Goal: Task Accomplishment & Management: Manage account settings

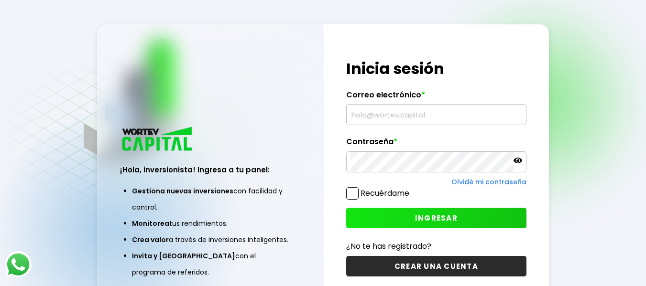
click at [398, 114] on input "text" at bounding box center [436, 115] width 172 height 20
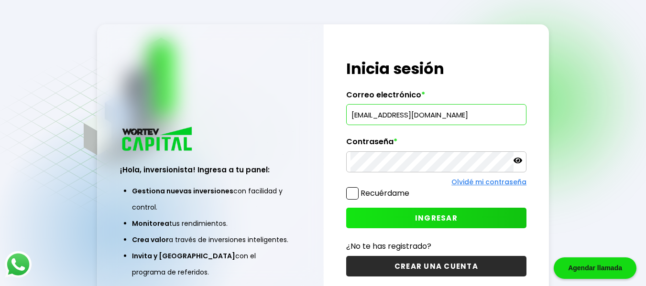
type input "[EMAIL_ADDRESS][DOMAIN_NAME]"
click at [356, 193] on span at bounding box center [352, 193] width 12 height 12
click at [411, 189] on input "Recuérdame" at bounding box center [411, 189] width 0 height 0
click at [469, 222] on button "INGRESAR" at bounding box center [436, 218] width 181 height 21
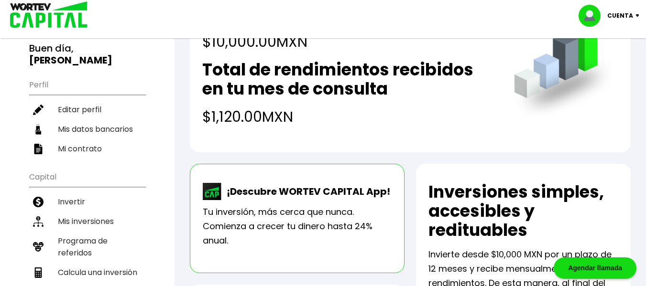
scroll to position [48, 0]
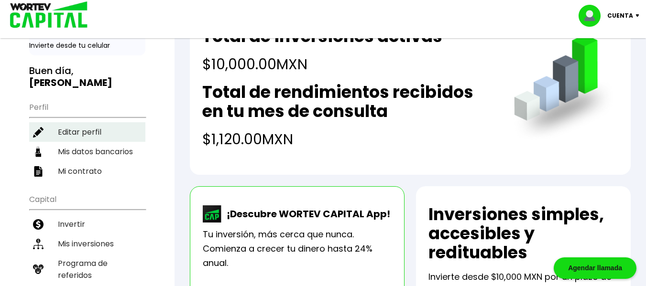
click at [77, 131] on li "Editar perfil" at bounding box center [87, 132] width 116 height 20
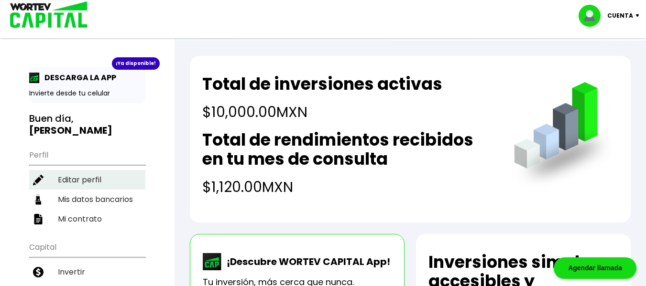
select select "Hombre"
select select "Licenciatura"
select select "PU"
select select "BBVA Bancomer"
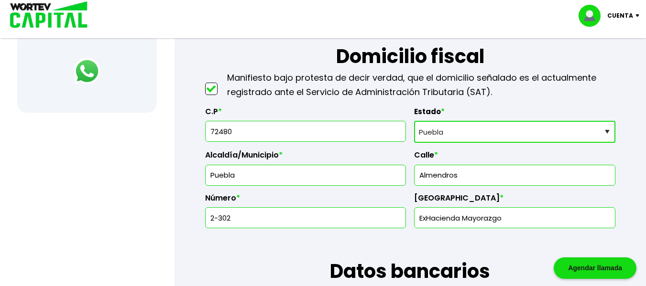
scroll to position [430, 0]
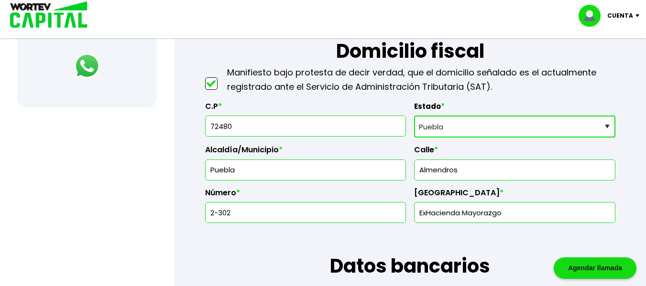
click at [244, 129] on input "72480" at bounding box center [305, 126] width 193 height 20
type input "72850"
type input "Ocoyucan"
type input "Tercera Sección de Santa Clara Ocoyucan"
type input "72850"
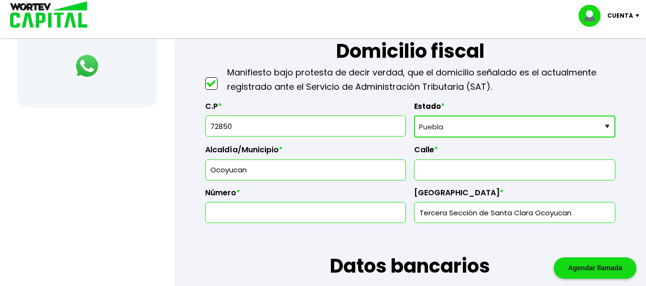
click at [437, 176] on input "text" at bounding box center [514, 170] width 193 height 20
type input "[PERSON_NAME]"
click at [284, 213] on input "text" at bounding box center [305, 213] width 193 height 20
type input "237"
click at [505, 234] on h1 "Datos bancarios" at bounding box center [410, 251] width 410 height 57
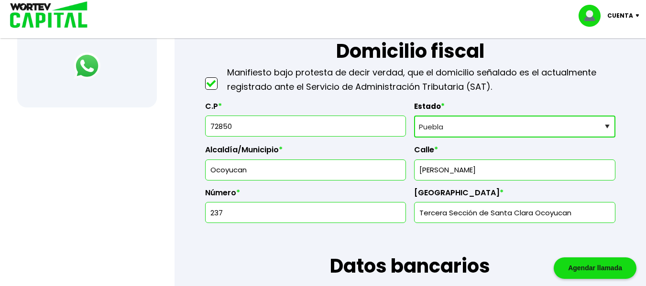
click at [559, 216] on input "Tercera Sección de Santa Clara Ocoyucan" at bounding box center [514, 213] width 193 height 20
click at [586, 209] on input "Tercera Sección de Santa Clara Ocoyucan" at bounding box center [514, 213] width 193 height 20
drag, startPoint x: 586, startPoint y: 213, endPoint x: 153, endPoint y: 172, distance: 434.5
type input "P"
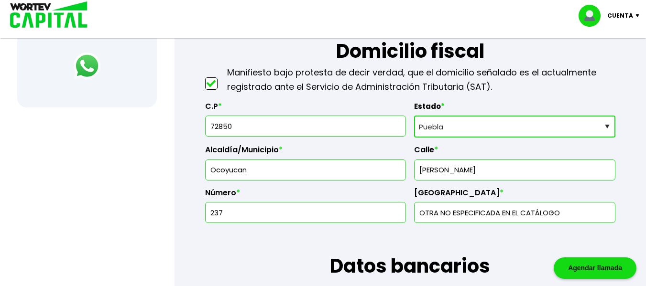
type input "OTRA NO ESPECIFICADA EN EL CATÁLOGO"
click at [428, 240] on h1 "Datos bancarios" at bounding box center [410, 251] width 410 height 57
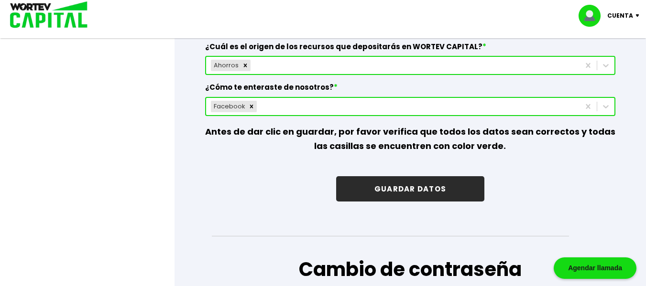
scroll to position [1434, 0]
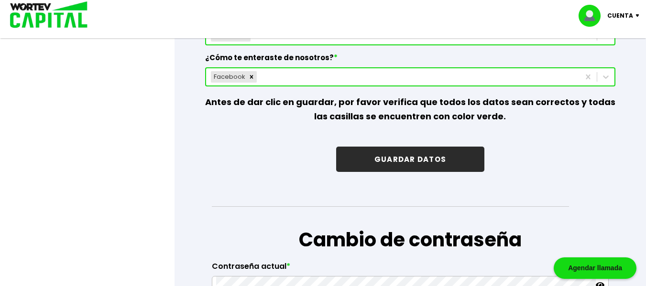
click at [434, 164] on button "GUARDAR DATOS" at bounding box center [410, 159] width 148 height 25
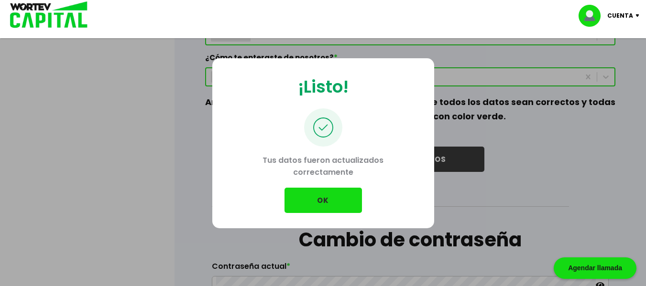
click at [324, 199] on button "OK" at bounding box center [322, 200] width 77 height 25
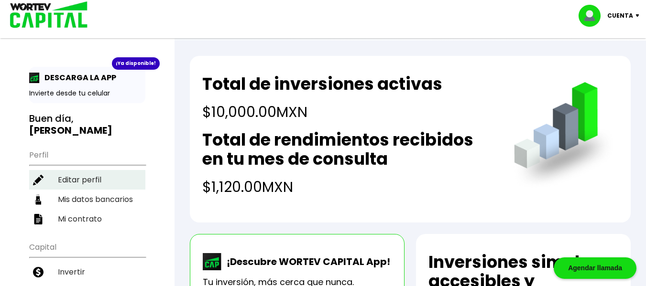
click at [69, 180] on li "Editar perfil" at bounding box center [87, 180] width 116 height 20
select select "Hombre"
select select "Licenciatura"
select select "PU"
select select "BBVA Bancomer"
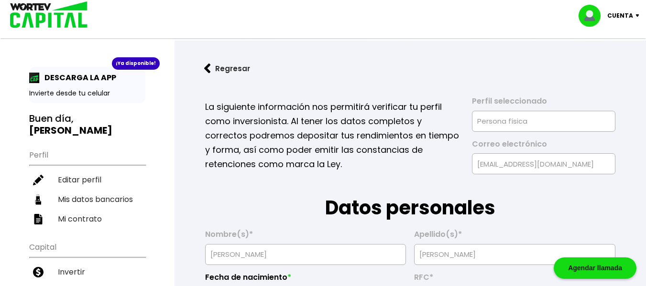
click at [626, 16] on p "Cuenta" at bounding box center [620, 16] width 26 height 14
click at [595, 63] on li "Cerrar sesión" at bounding box center [610, 64] width 76 height 20
